Goal: Information Seeking & Learning: Learn about a topic

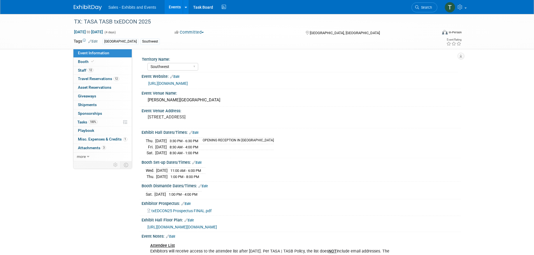
select select "Southwest"
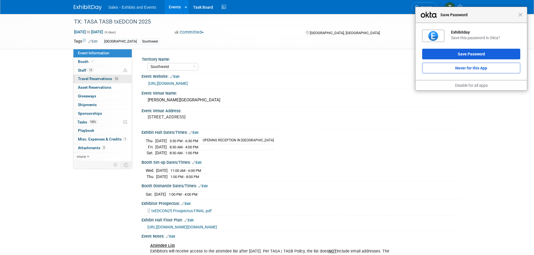
click at [91, 76] on link "12 Travel Reservations 12" at bounding box center [102, 79] width 58 height 8
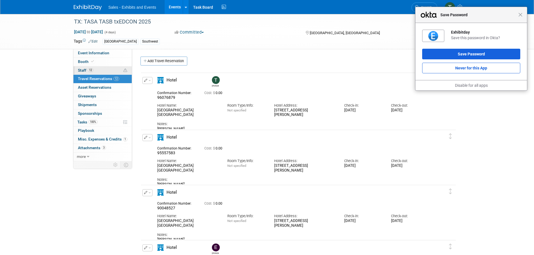
click at [87, 70] on span "Staff 12" at bounding box center [85, 70] width 15 height 4
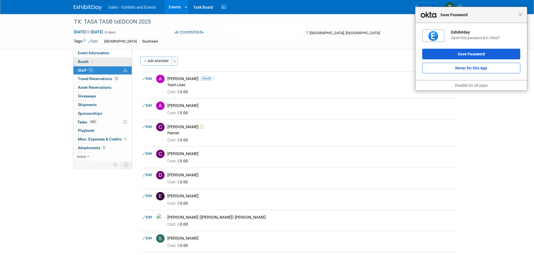
click at [87, 64] on link "Booth" at bounding box center [102, 62] width 58 height 8
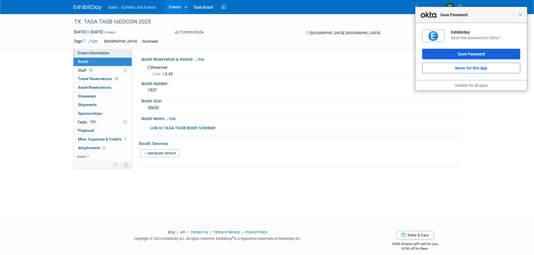
click at [91, 52] on span "Event Information" at bounding box center [93, 53] width 31 height 4
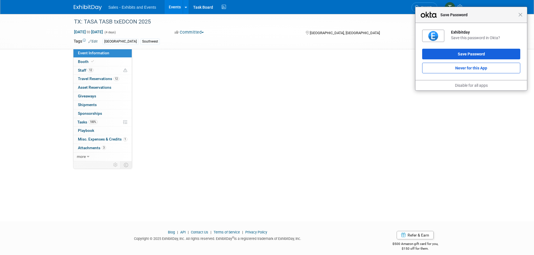
select select "Southwest"
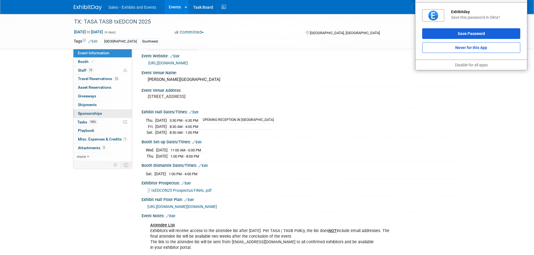
scroll to position [19, 0]
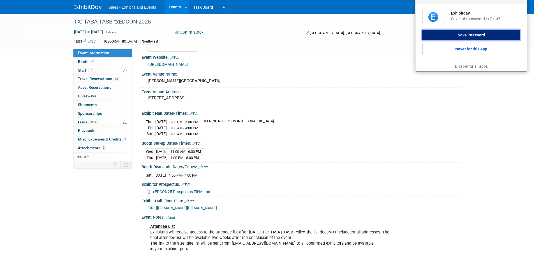
click at [486, 38] on button "Save Password" at bounding box center [471, 35] width 98 height 11
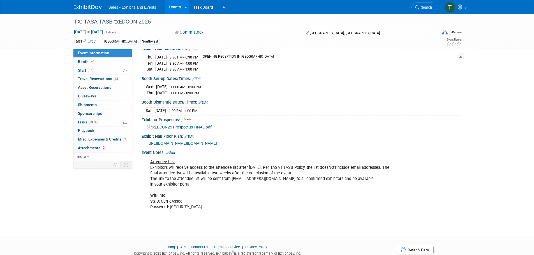
scroll to position [84, 0]
click at [180, 125] on span "txEDCON25 Prospectus FINAL.pdf" at bounding box center [181, 127] width 60 height 4
click at [85, 127] on link "0 Playbook 0" at bounding box center [102, 131] width 58 height 8
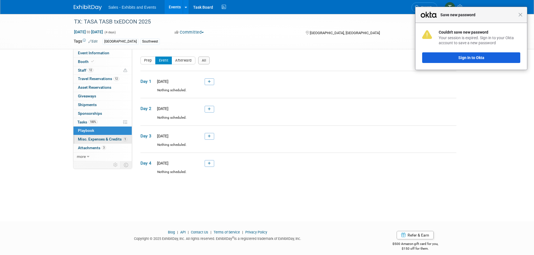
click at [91, 139] on span "Misc. Expenses & Credits 1" at bounding box center [102, 139] width 49 height 4
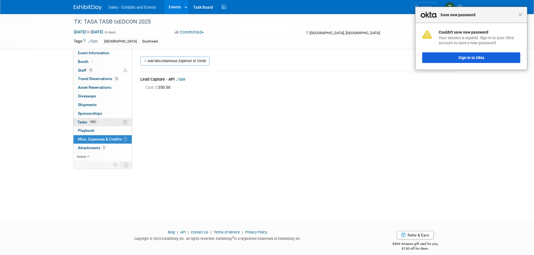
click at [85, 122] on span "Tasks 100%" at bounding box center [87, 122] width 20 height 4
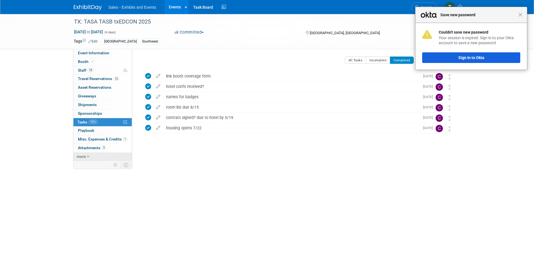
click at [86, 155] on link "more" at bounding box center [102, 157] width 58 height 8
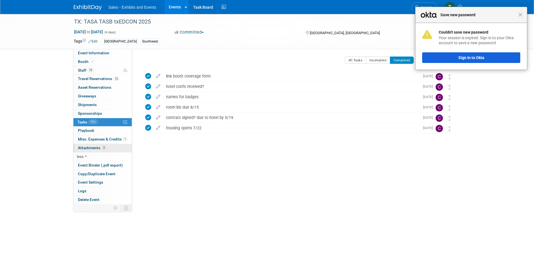
click at [96, 145] on link "3 Attachments 3" at bounding box center [102, 148] width 58 height 8
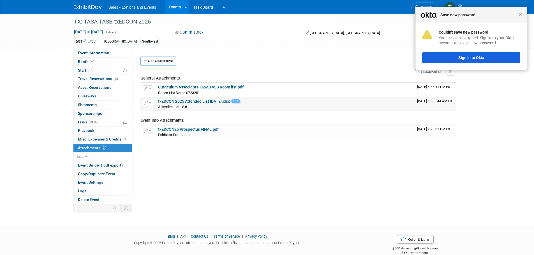
click at [191, 102] on link "txEDCON 2025 Attendee List [DATE].xlsx" at bounding box center [194, 101] width 72 height 4
click at [485, 57] on button "Sign In to Okta" at bounding box center [471, 57] width 98 height 11
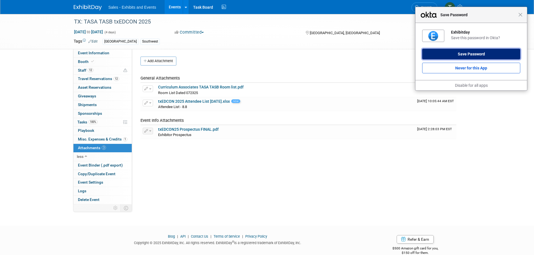
click at [479, 51] on button "Save Password" at bounding box center [471, 54] width 98 height 11
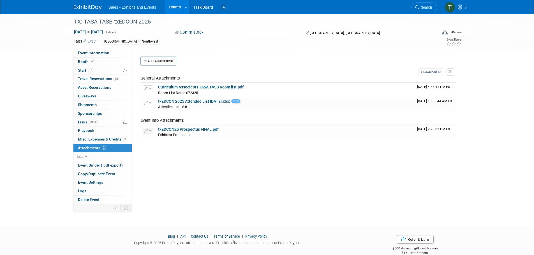
click at [249, 175] on div "Territory Name: Atlantic Southeast Central Southwest Pacific Mountain National …" at bounding box center [296, 126] width 328 height 155
click at [89, 51] on span "Event Information" at bounding box center [93, 53] width 31 height 4
select select "Southwest"
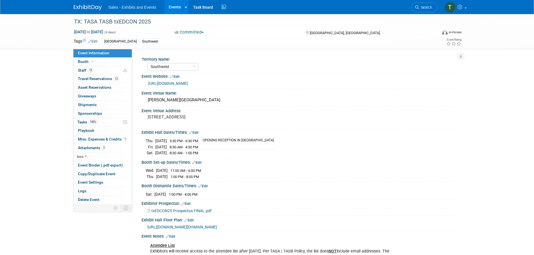
click at [171, 82] on link "[URL][DOMAIN_NAME]" at bounding box center [167, 83] width 39 height 4
click at [172, 209] on span "txEDCON25 Prospectus FINAL.pdf" at bounding box center [181, 211] width 60 height 4
